Goal: Book appointment/travel/reservation

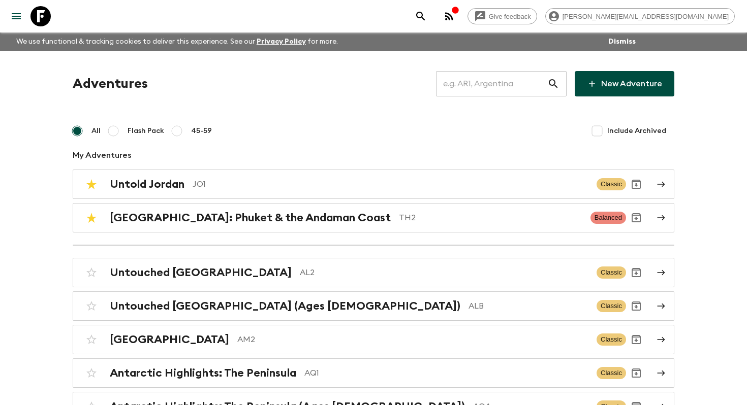
scroll to position [3825, 0]
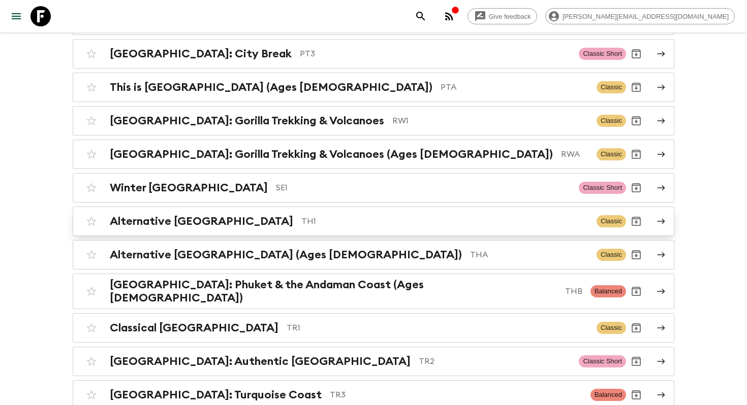
click at [292, 215] on link "Alternative [GEOGRAPHIC_DATA] TH1 Classic" at bounding box center [373, 221] width 601 height 29
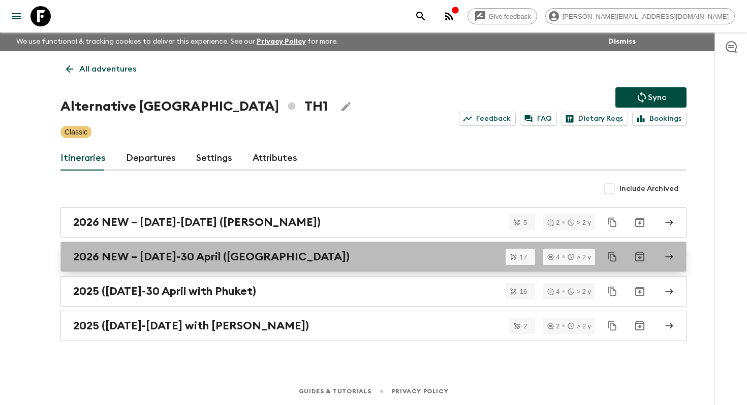
click at [270, 265] on link "2026 NEW – [DATE]-30 April ([GEOGRAPHIC_DATA])" at bounding box center [373, 257] width 626 height 30
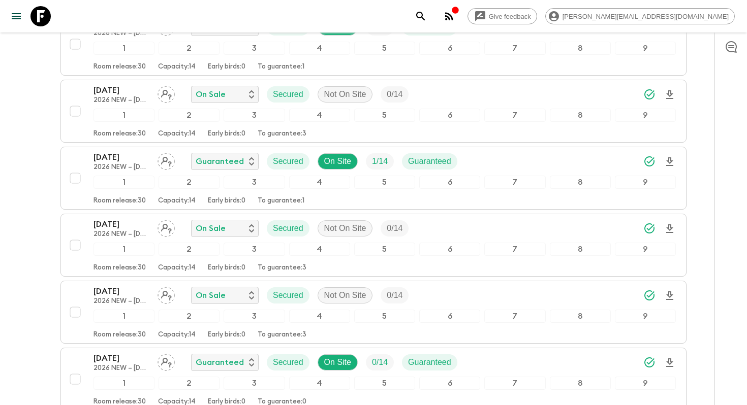
scroll to position [695, 0]
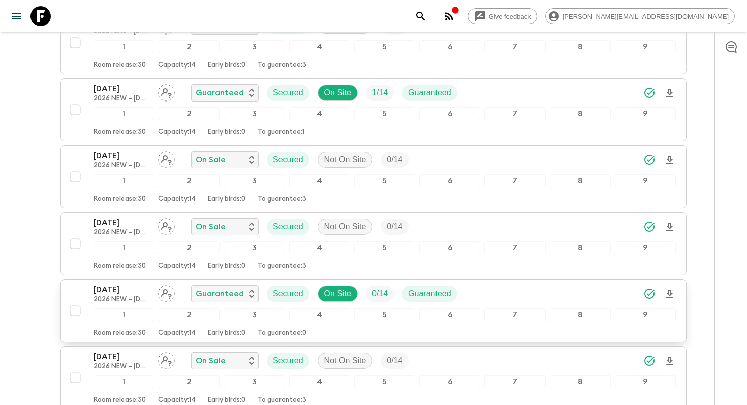
click at [131, 301] on p "2026 NEW – [DATE]-30 April ([GEOGRAPHIC_DATA])" at bounding box center [121, 300] width 56 height 8
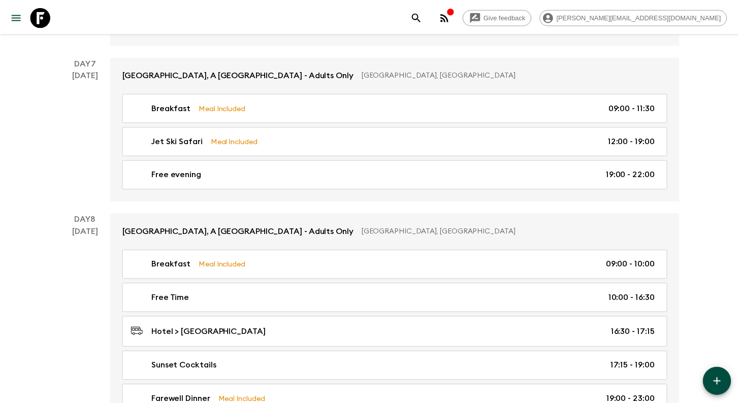
scroll to position [1854, 0]
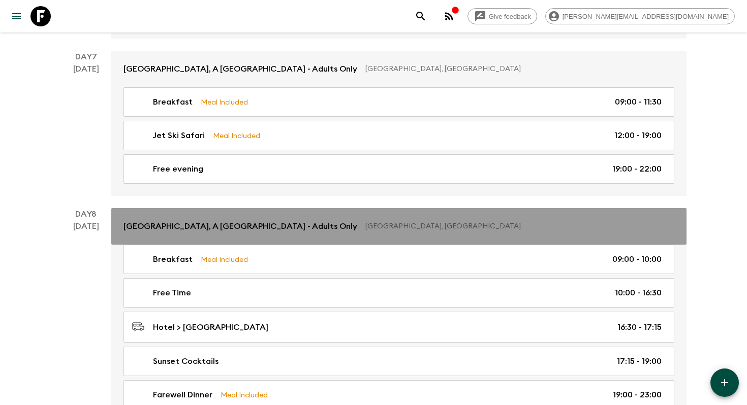
click at [250, 234] on link "[GEOGRAPHIC_DATA], A [GEOGRAPHIC_DATA] - Adults Only [GEOGRAPHIC_DATA], [GEOGRA…" at bounding box center [398, 226] width 575 height 37
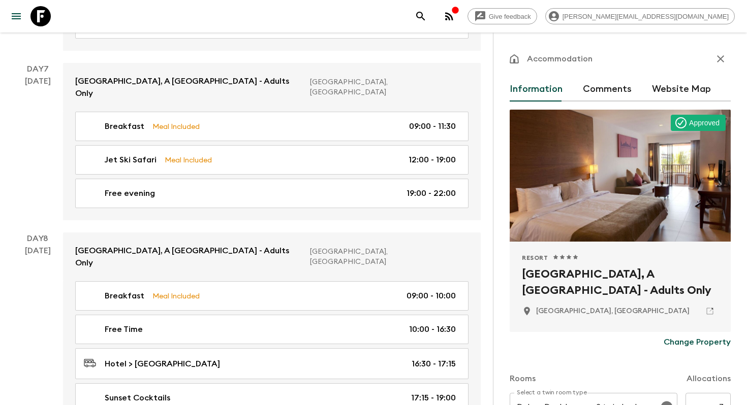
click at [561, 291] on h2 "[GEOGRAPHIC_DATA], A [GEOGRAPHIC_DATA] - Adults Only" at bounding box center [620, 282] width 197 height 33
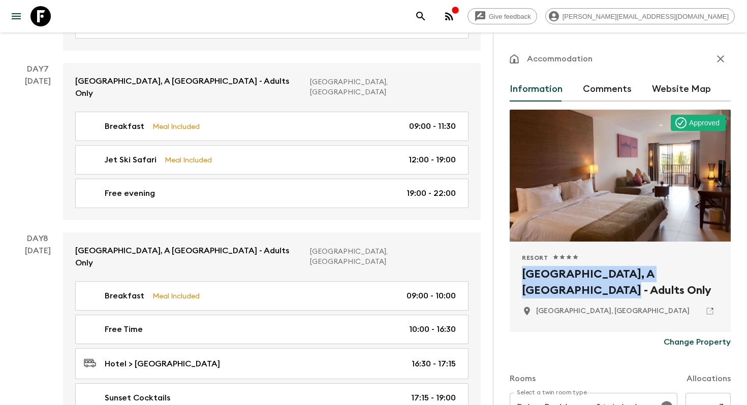
drag, startPoint x: 557, startPoint y: 293, endPoint x: 506, endPoint y: 278, distance: 52.3
click at [506, 278] on div "Accommodation Information Comments Website Map Approved Resort 1 Star 2 Stars 3…" at bounding box center [620, 235] width 254 height 405
copy h2 "[GEOGRAPHIC_DATA], A [GEOGRAPHIC_DATA]"
